Goal: Information Seeking & Learning: Learn about a topic

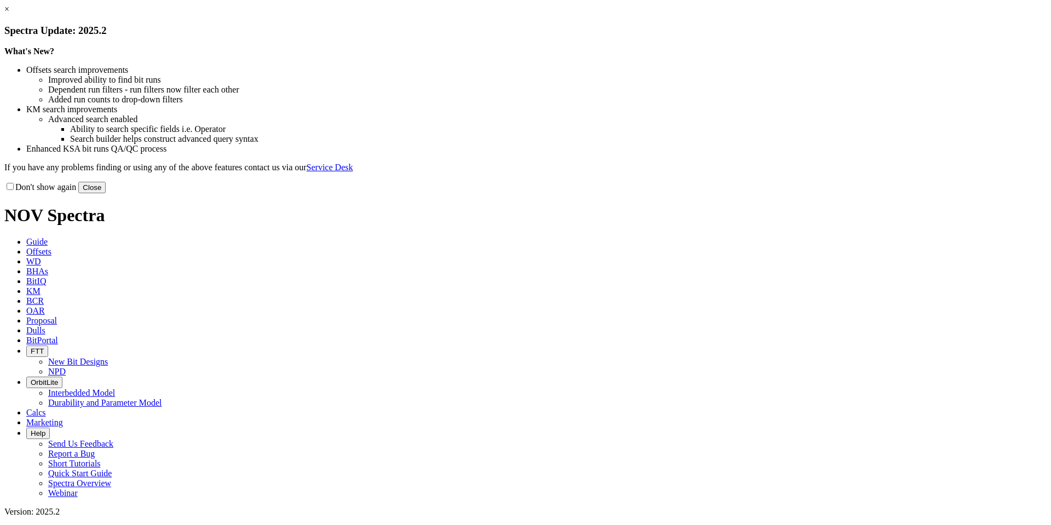
click at [9, 14] on link "×" at bounding box center [6, 8] width 5 height 9
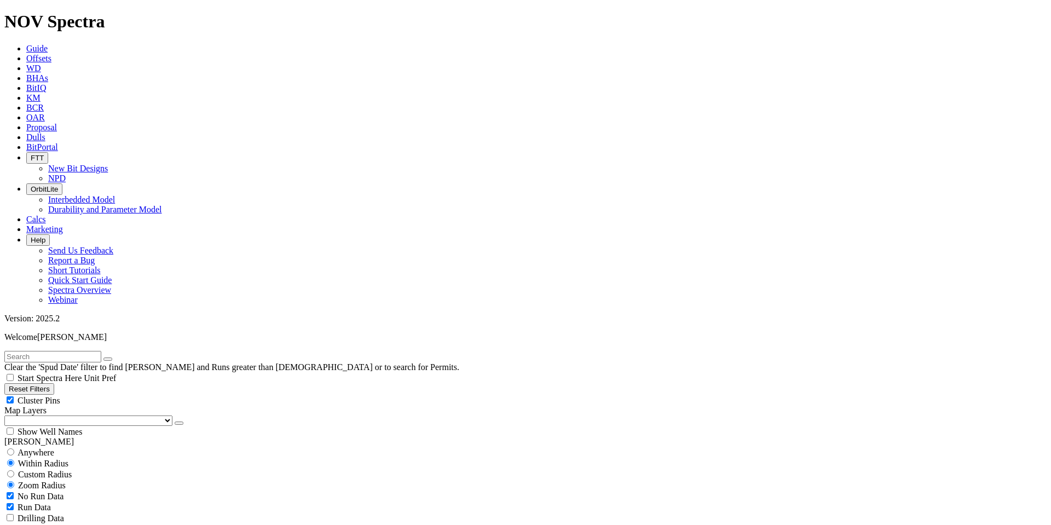
click at [54, 383] on button "Reset Filters" at bounding box center [29, 389] width 50 height 12
type input "[DATE]"
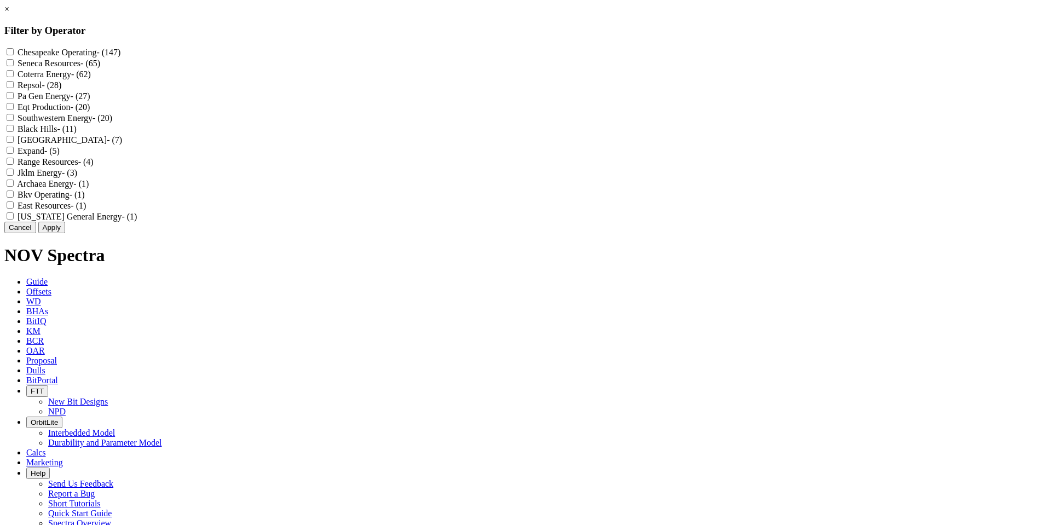
click at [14, 154] on input "Expand - (5)" at bounding box center [10, 150] width 7 height 7
checkbox input "true"
click at [14, 52] on Operating "Chesapeake Operating - (147)" at bounding box center [10, 51] width 7 height 7
checkbox Operating "true"
click at [14, 121] on Energy "Southwestern Energy - (20)" at bounding box center [10, 117] width 7 height 7
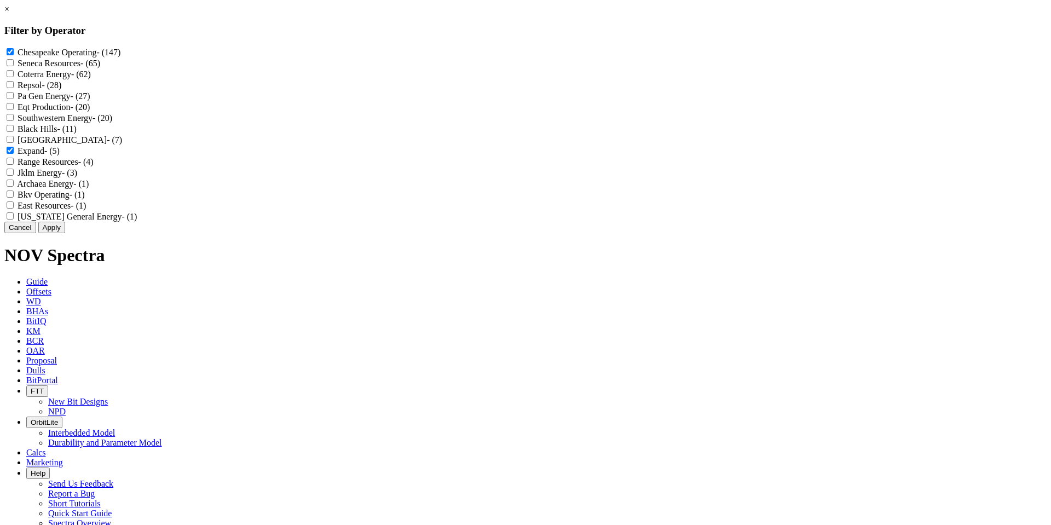
checkbox Energy "true"
click at [65, 233] on button "Apply" at bounding box center [51, 228] width 27 height 12
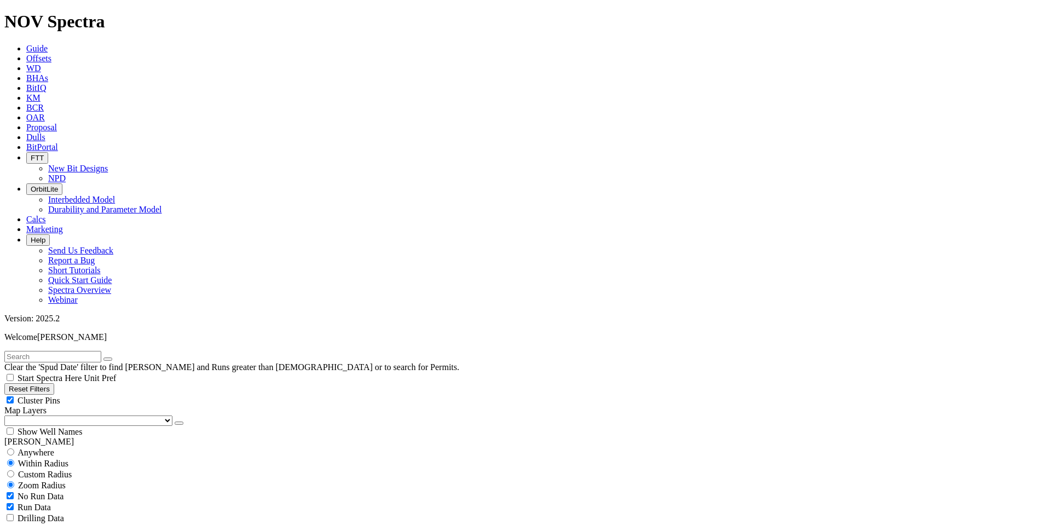
scroll to position [329, 0]
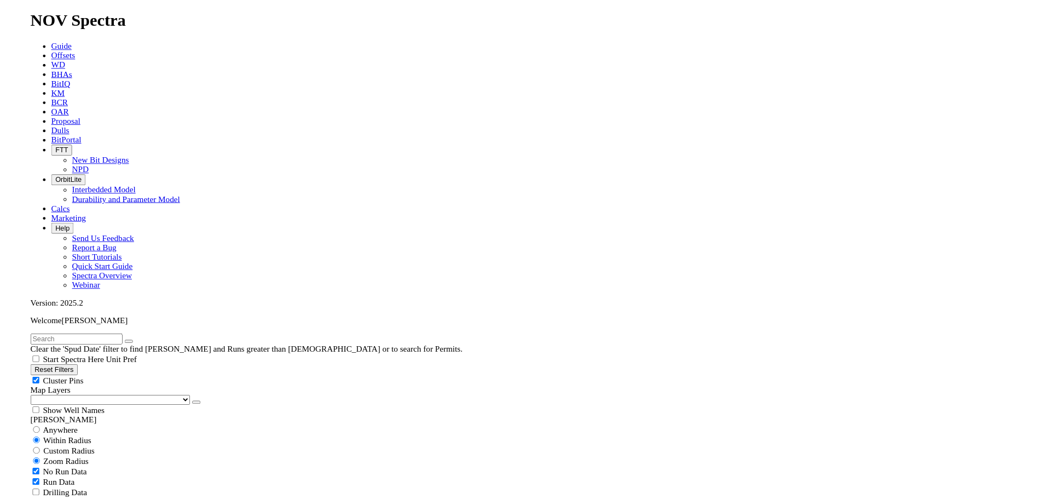
scroll to position [438, 0]
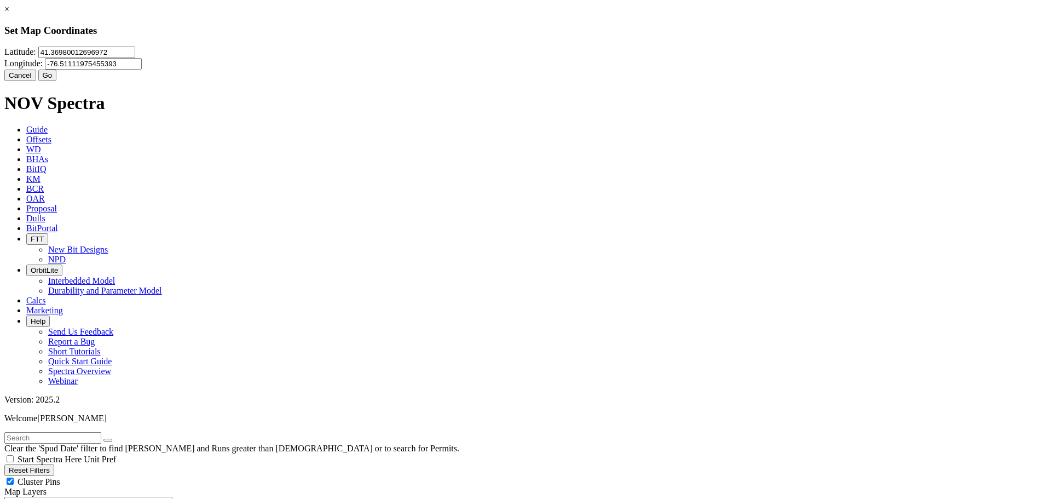
click at [135, 58] on input "41.36980012696972" at bounding box center [86, 53] width 97 height 12
type input "4"
paste input "32.2218552"
type input "32.2218552"
click at [142, 68] on input "-76.51111975455393" at bounding box center [93, 64] width 97 height 12
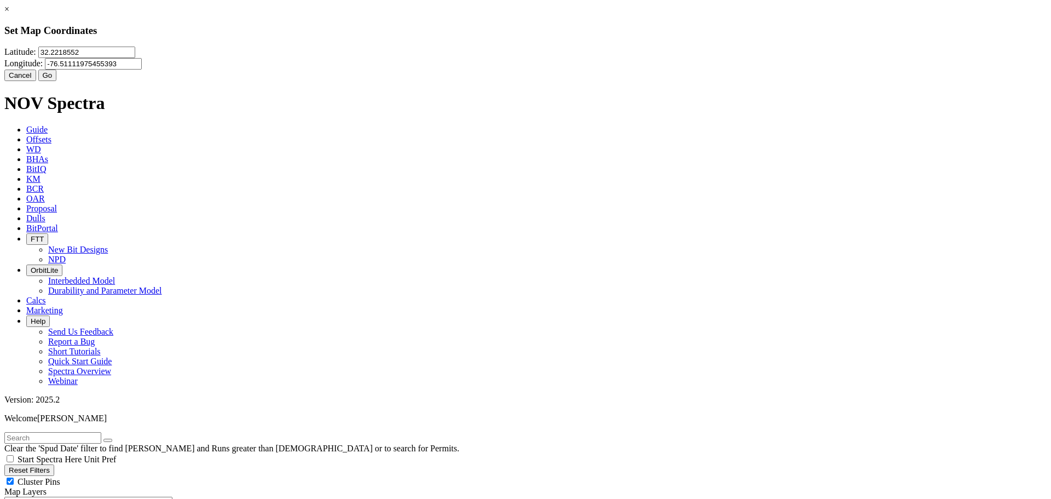
click at [142, 69] on input "-76.51111975455393" at bounding box center [93, 64] width 97 height 12
type input "-7"
paste input "-93.7265753"
type input "-93.7265753"
click at [57, 81] on button "Go" at bounding box center [47, 76] width 19 height 12
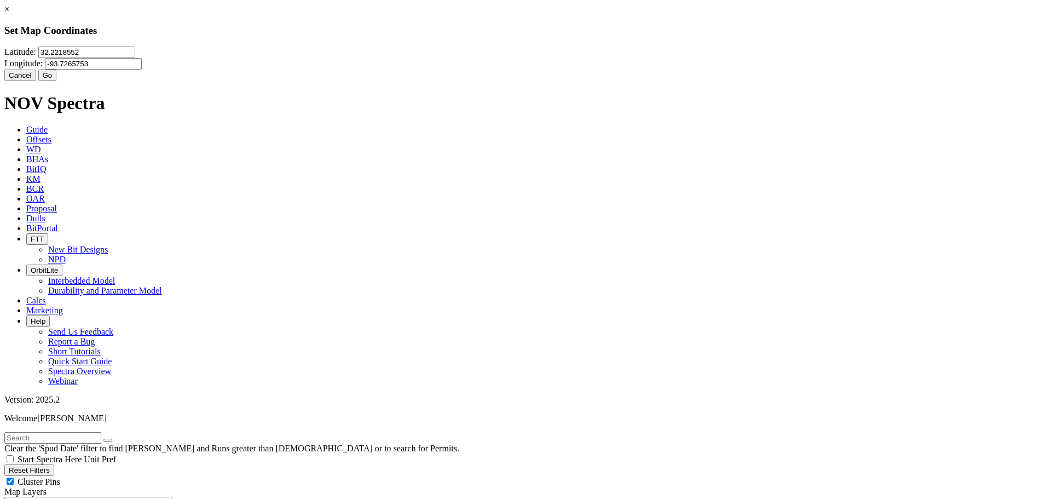
click at [9, 14] on link "×" at bounding box center [6, 8] width 5 height 9
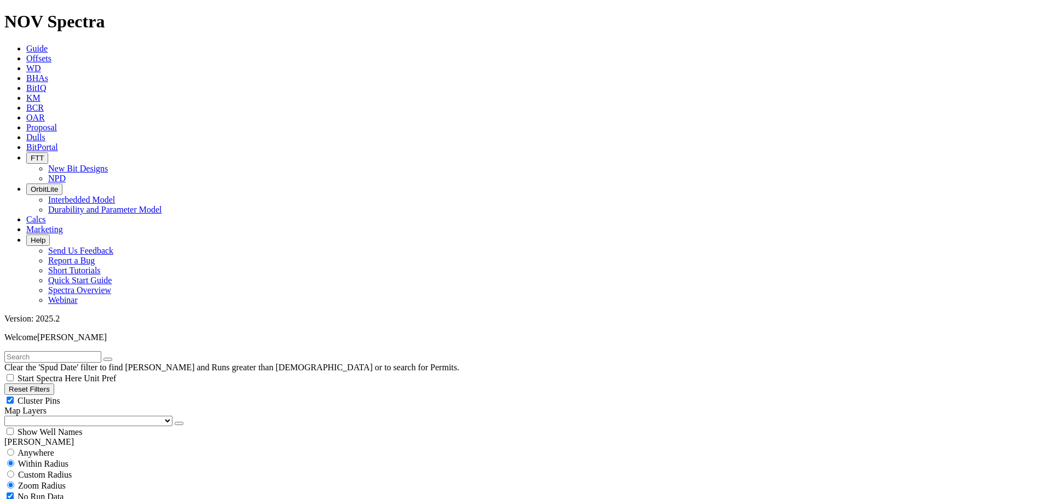
click at [66, 470] on span "Custom Radius" at bounding box center [45, 474] width 54 height 9
radio input "true"
radio input "false"
click at [30, 502] on button "Miles" at bounding box center [17, 508] width 26 height 12
click at [81, 491] on input "number" at bounding box center [52, 497] width 97 height 12
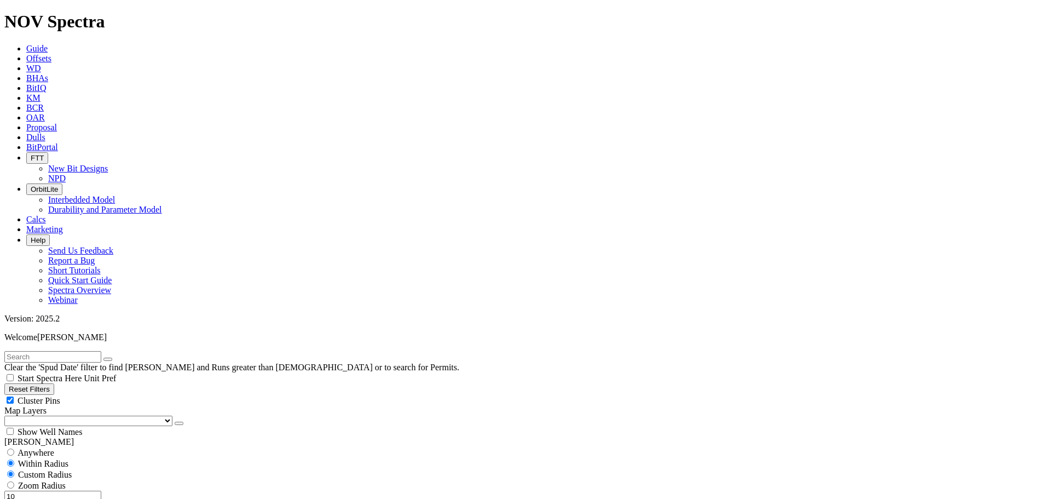
type input "10"
select select
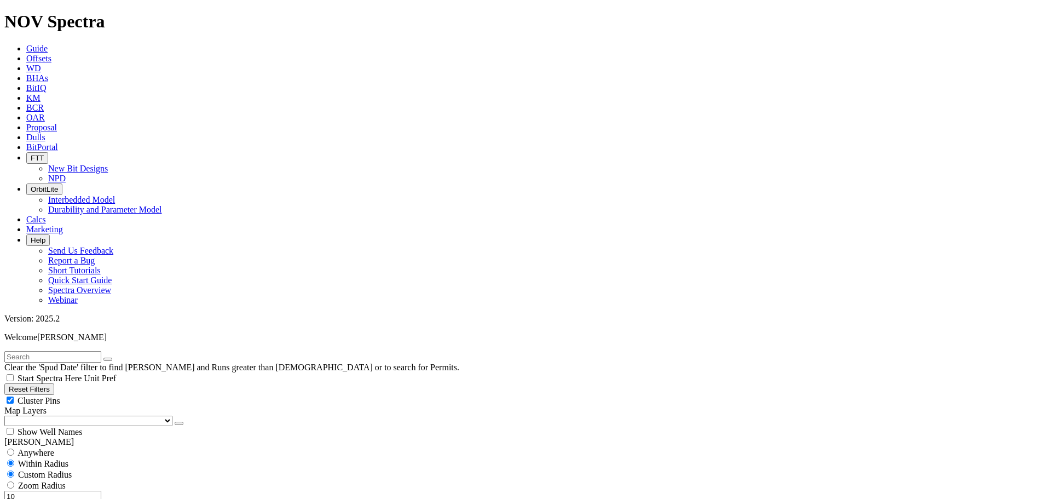
select select "9.875"
checkbox input "false"
select select "? number:9.875 ?"
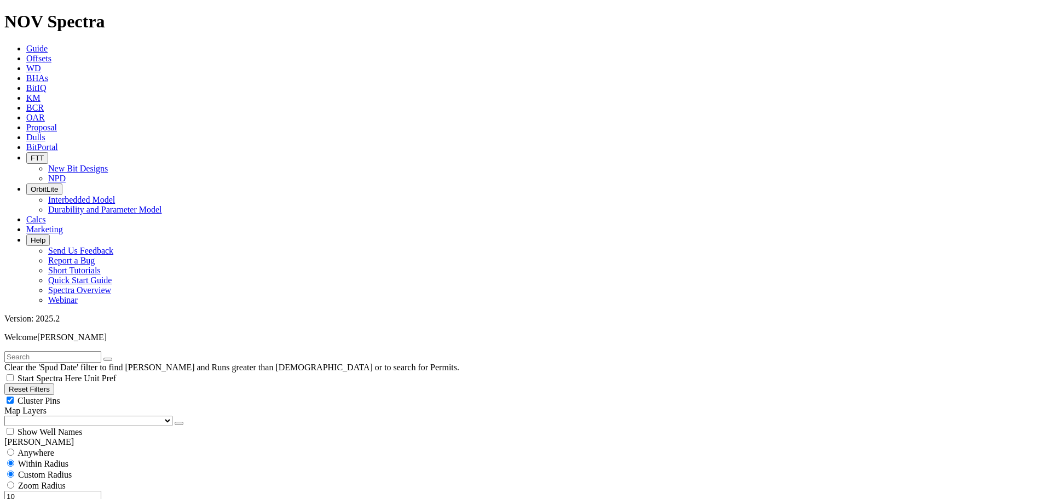
type input "2500"
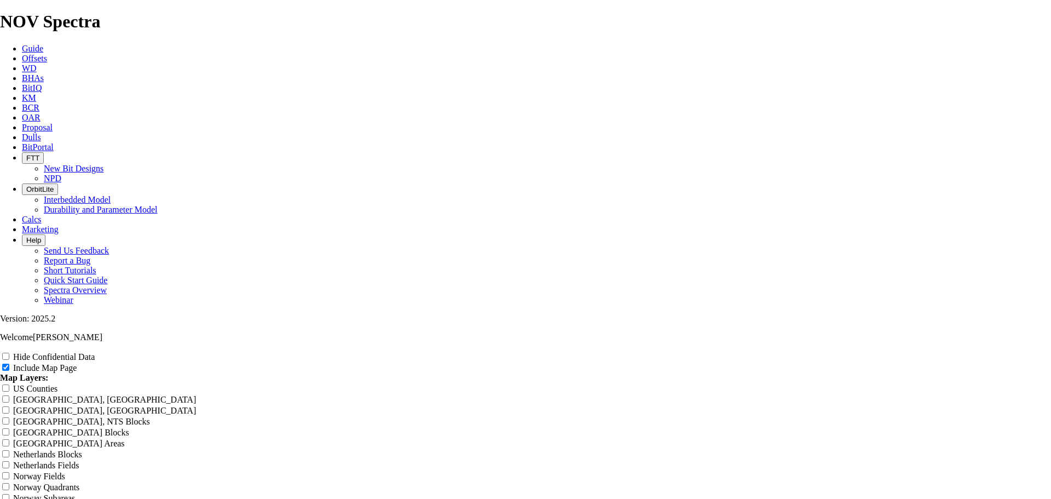
scroll to position [1424, 0]
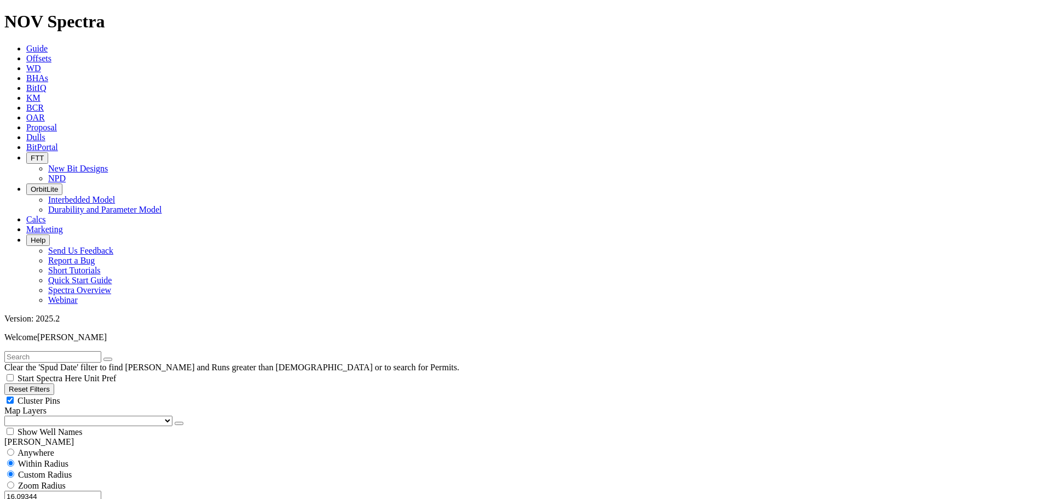
scroll to position [383, 0]
select select "9.875"
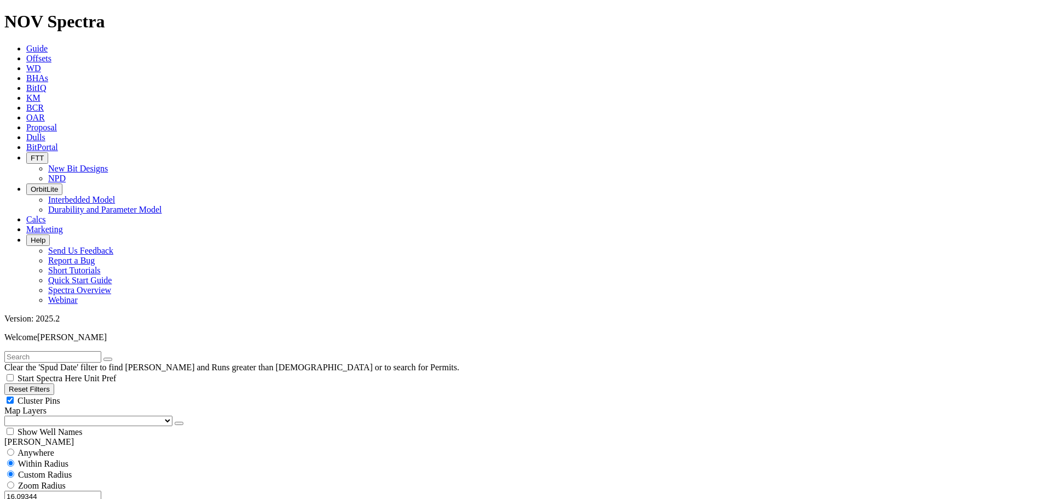
type input "7500"
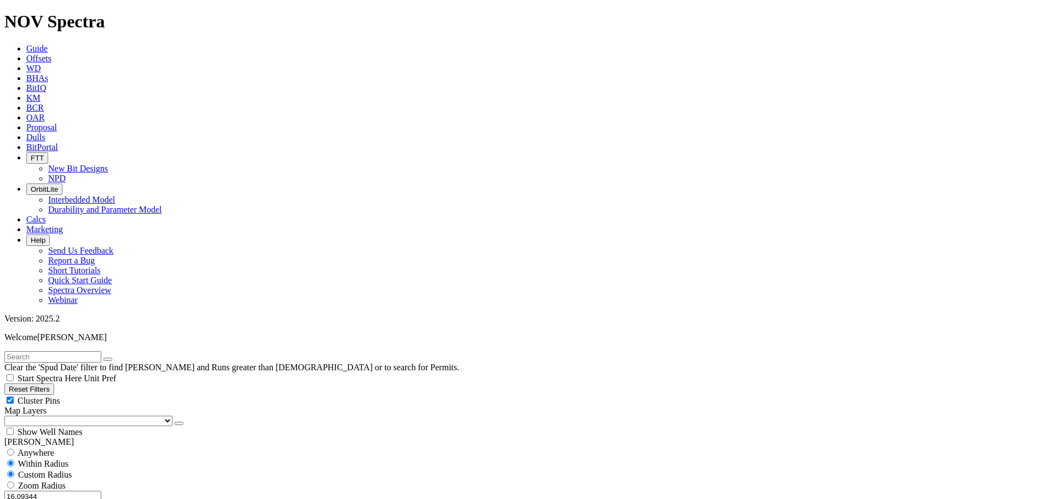
click at [30, 502] on button "Miles" at bounding box center [17, 508] width 26 height 12
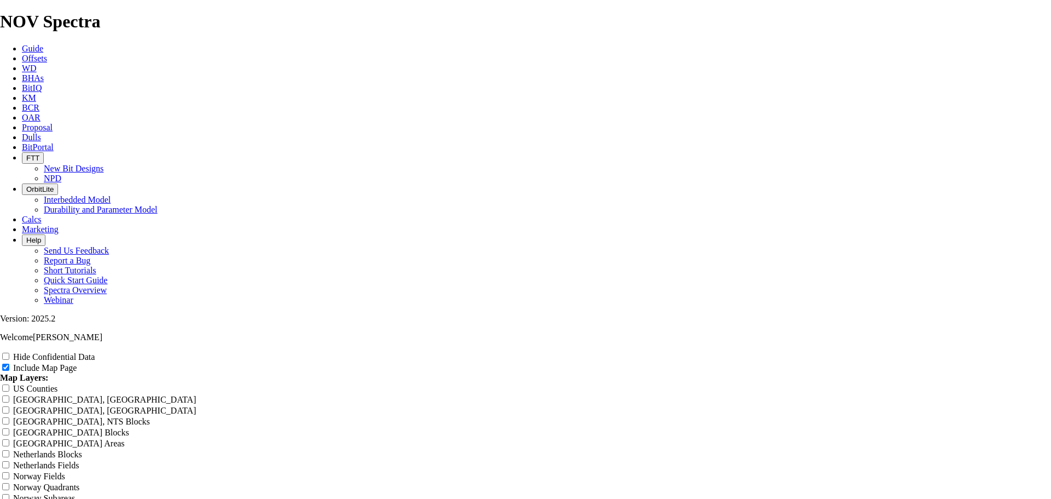
scroll to position [1314, 0]
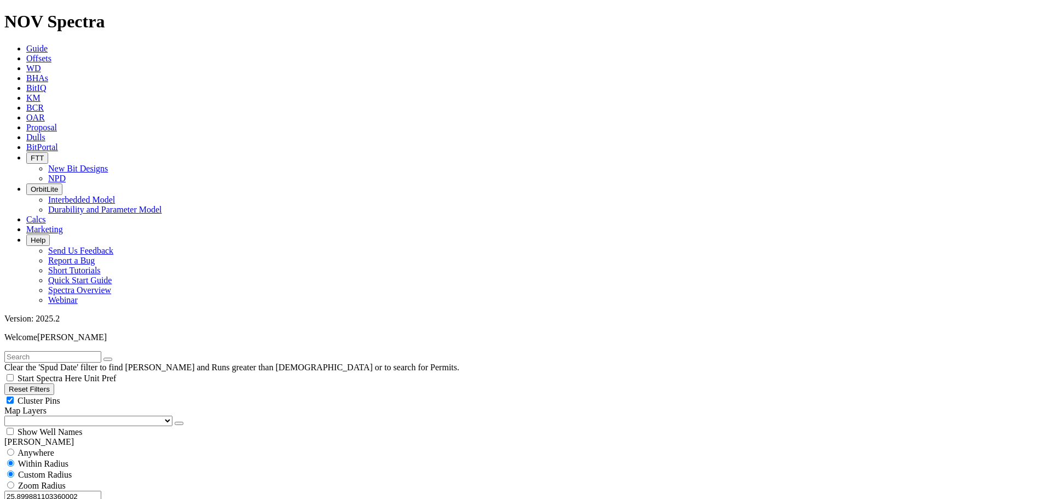
click at [54, 383] on button "Reset Filters" at bounding box center [29, 389] width 50 height 12
radio input "false"
radio input "true"
checkbox input "true"
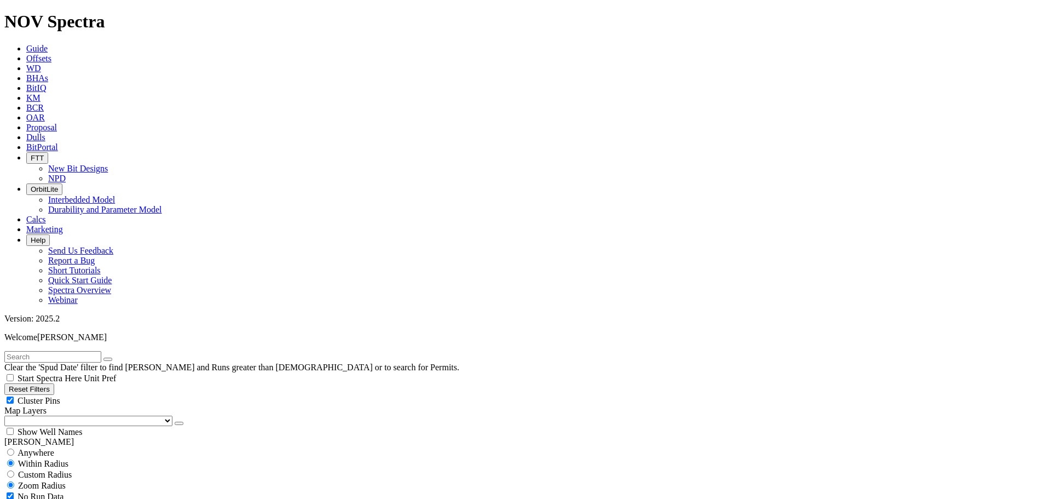
select select "9.875"
checkbox input "false"
select select "? number:9.875 ?"
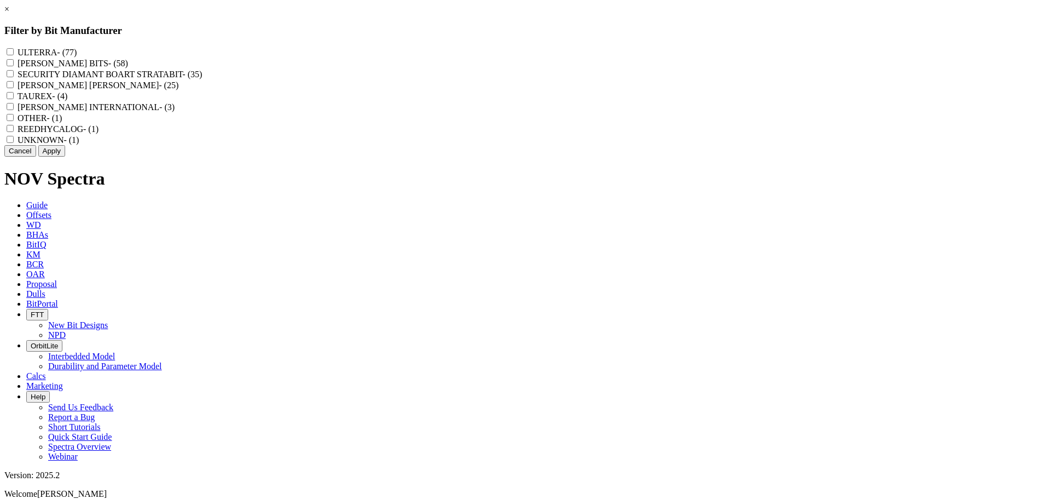
click at [99, 134] on label "REEDHYCALOG - (1)" at bounding box center [58, 128] width 81 height 9
click at [14, 132] on input "REEDHYCALOG - (1)" at bounding box center [10, 128] width 7 height 7
checkbox input "true"
click at [65, 157] on button "Apply" at bounding box center [51, 151] width 27 height 12
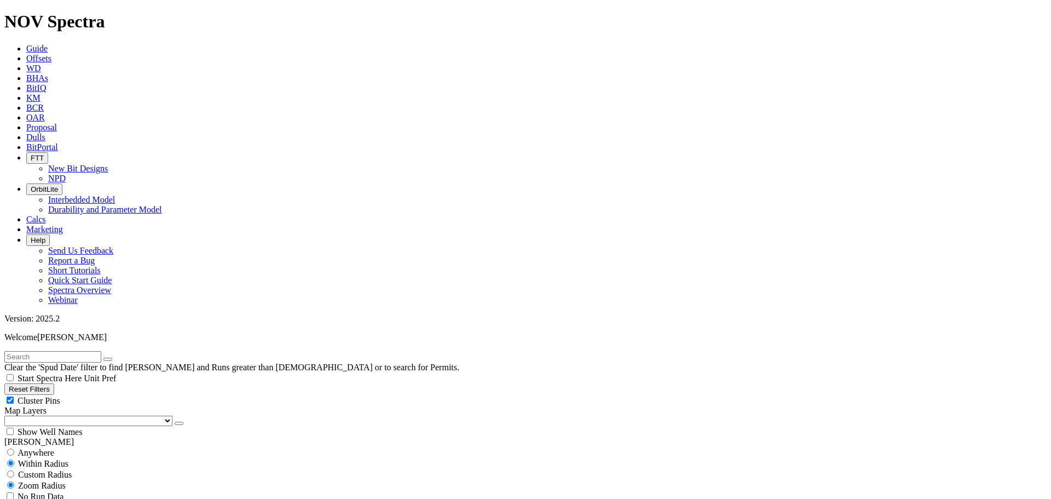
click at [49, 470] on span "Custom Radius" at bounding box center [45, 474] width 54 height 9
radio input "true"
radio input "false"
click at [30, 502] on button "Miles" at bounding box center [17, 508] width 26 height 12
click at [82, 491] on input "number" at bounding box center [52, 497] width 97 height 12
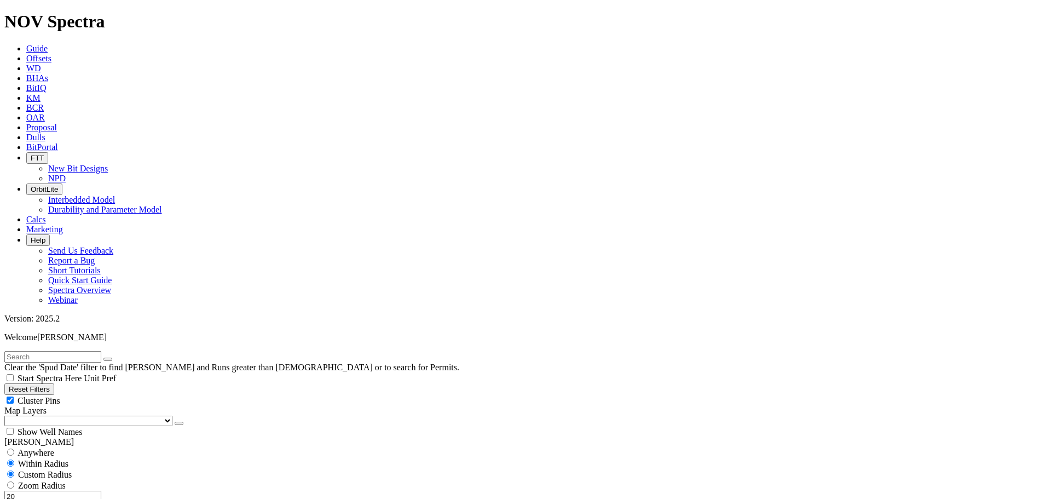
drag, startPoint x: 90, startPoint y: 208, endPoint x: 79, endPoint y: 209, distance: 11.5
click at [79, 491] on input "20" at bounding box center [52, 497] width 97 height 12
drag, startPoint x: 89, startPoint y: 208, endPoint x: 73, endPoint y: 208, distance: 16.4
click at [73, 491] on input "25" at bounding box center [52, 497] width 97 height 12
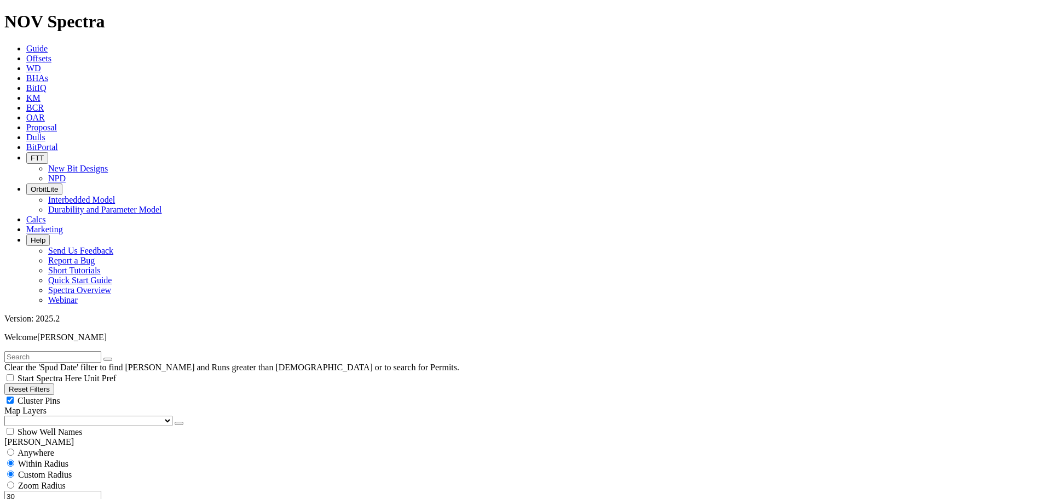
type input "3"
type input "50"
click at [54, 383] on button "Reset Filters" at bounding box center [29, 389] width 50 height 12
radio input "false"
radio input "true"
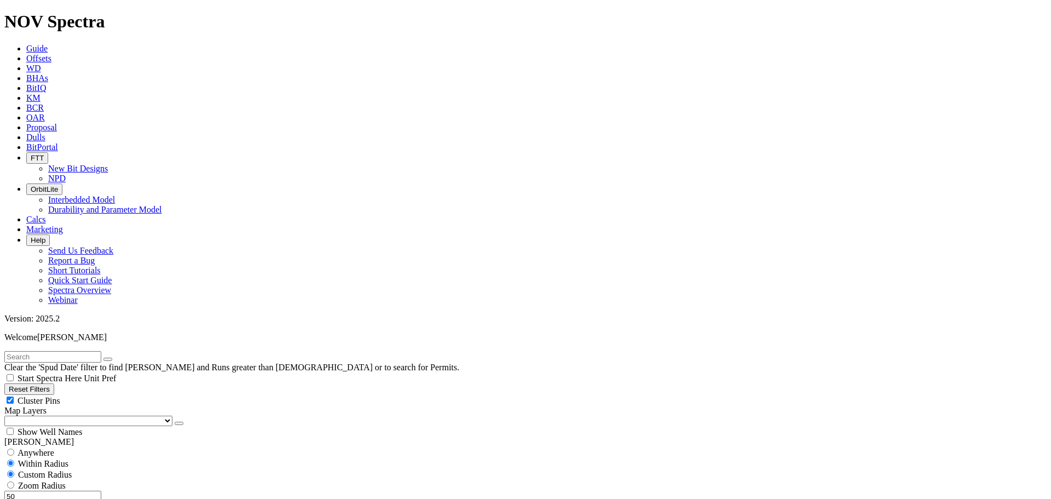
checkbox input "true"
select select
click at [42, 351] on input "text" at bounding box center [52, 357] width 97 height 12
type input "7"
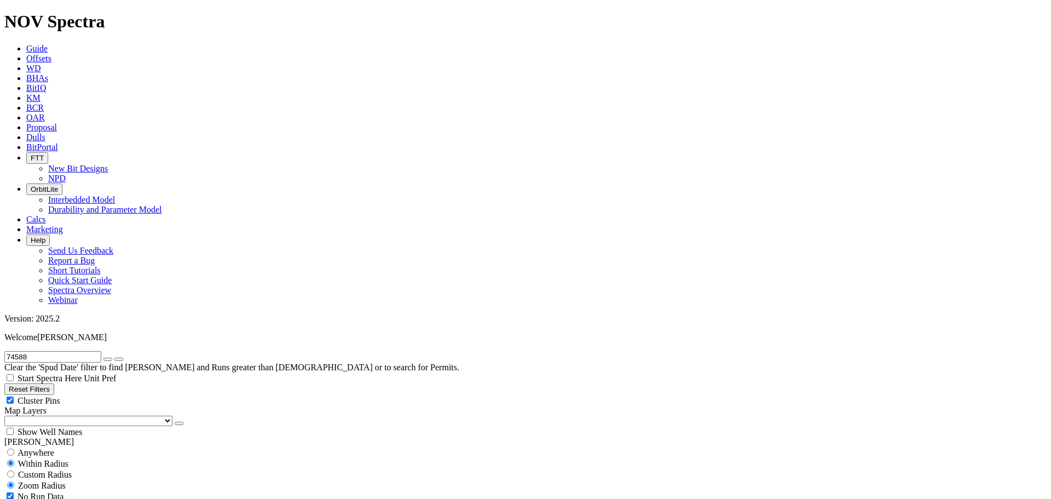
drag, startPoint x: 42, startPoint y: 51, endPoint x: 12, endPoint y: 49, distance: 30.2
click at [12, 351] on input "74588" at bounding box center [52, 357] width 97 height 12
type input "s"
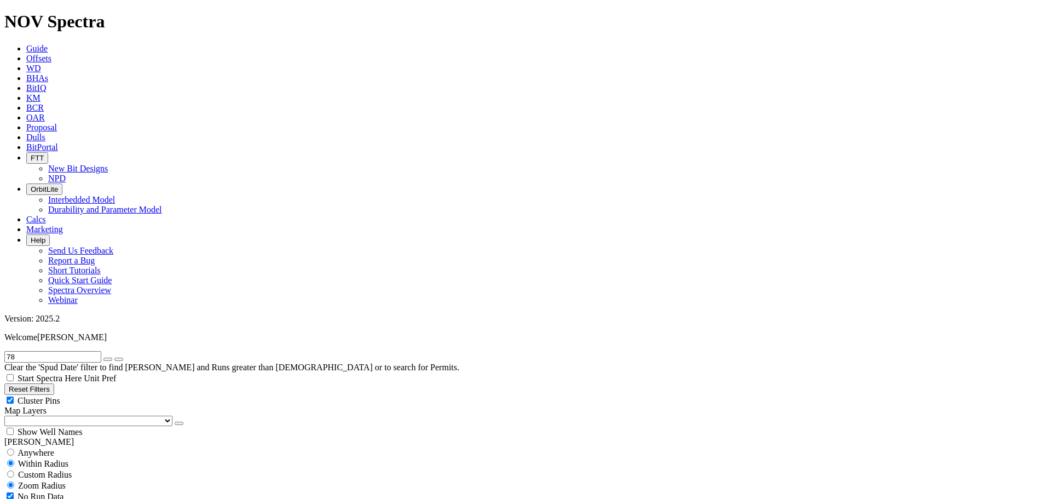
type input "7"
type input "s"
type input "rps613"
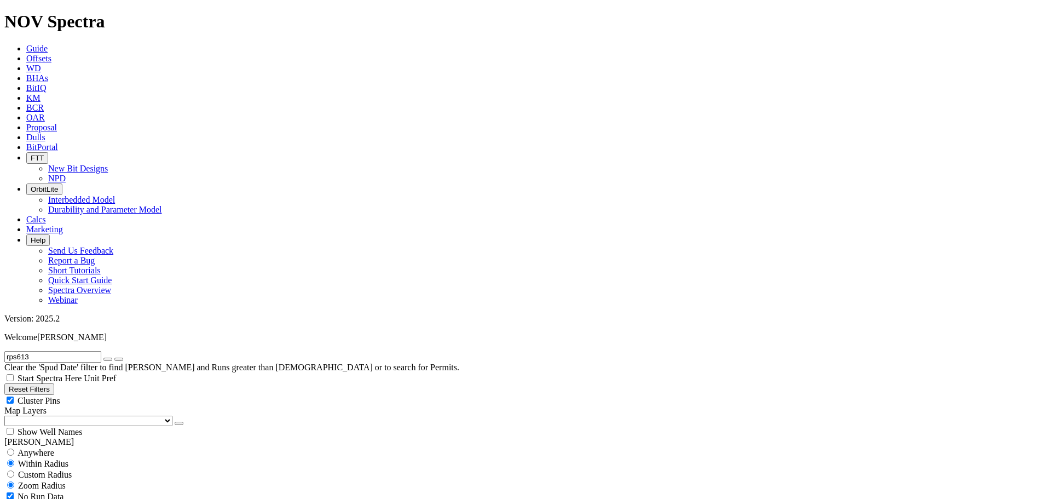
select select "9.875"
checkbox input "false"
select select "? number:9.875 ?"
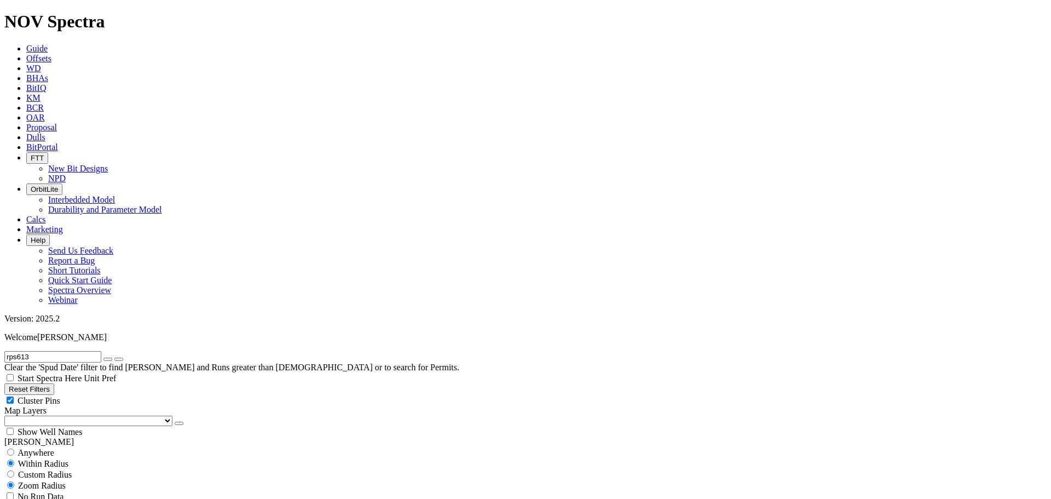
scroll to position [12312, 0]
click at [60, 470] on span "Custom Radius" at bounding box center [45, 474] width 54 height 9
radio input "true"
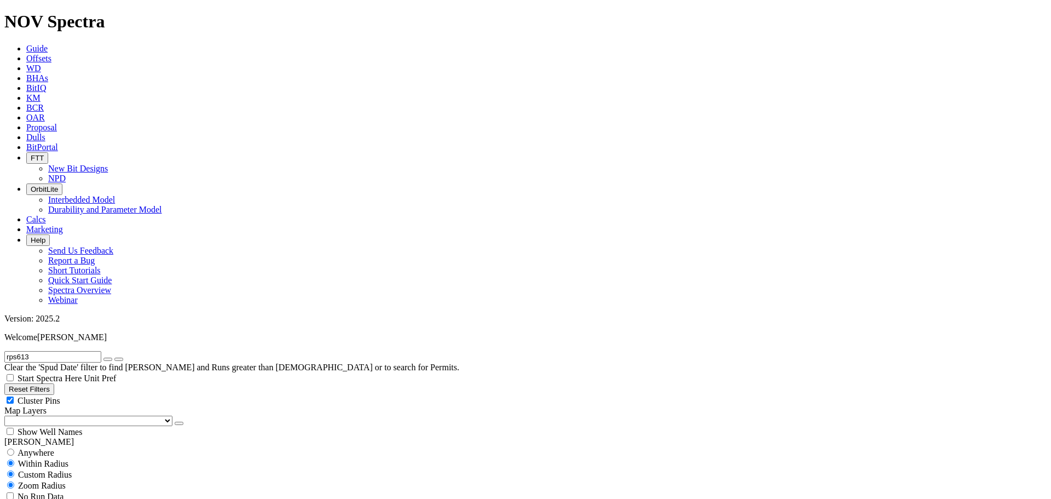
radio input "false"
click at [85, 491] on input "number" at bounding box center [52, 497] width 97 height 12
type input "5"
click at [108, 359] on icon "button" at bounding box center [108, 359] width 0 height 0
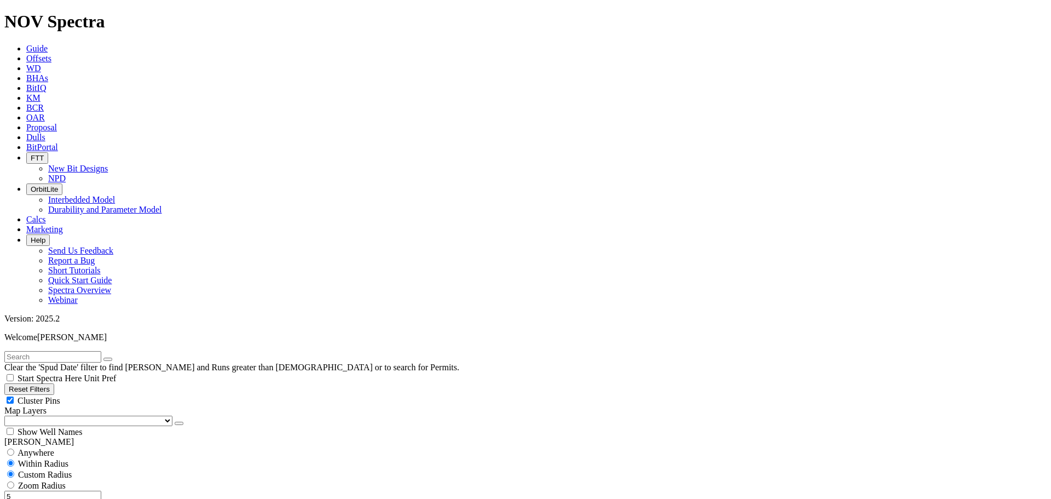
scroll to position [329, 0]
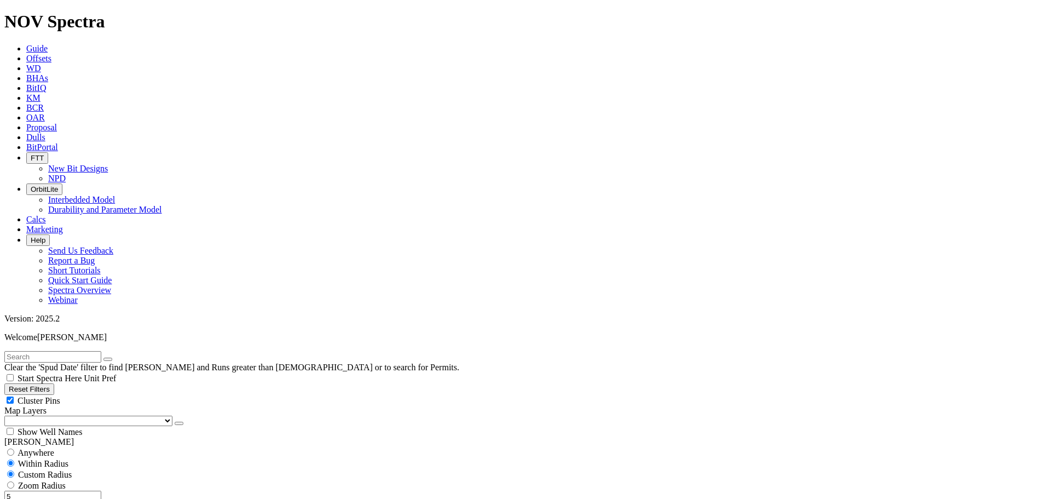
type input "10"
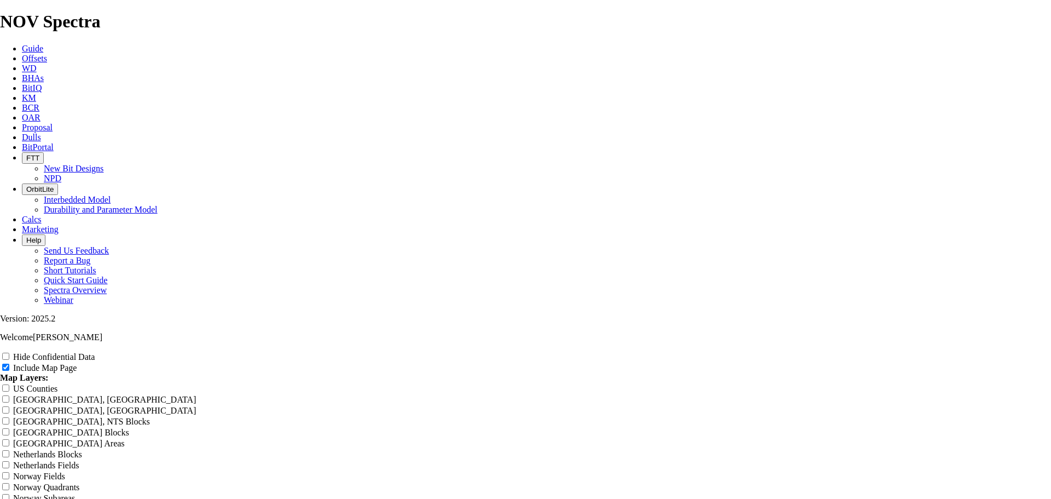
scroll to position [767, 0]
